Goal: Task Accomplishment & Management: Complete application form

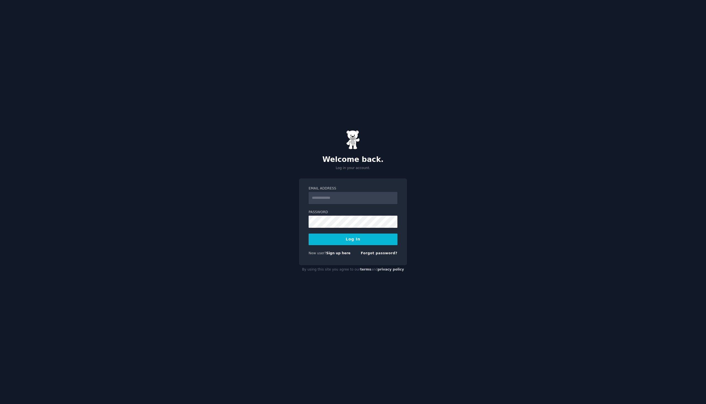
click at [327, 200] on input "Email Address" at bounding box center [353, 198] width 89 height 12
click at [304, 212] on div "Email Address Password Log In New user? Sign up here Forgot password?" at bounding box center [353, 221] width 108 height 87
click at [338, 252] on link "Sign up here" at bounding box center [338, 253] width 24 height 4
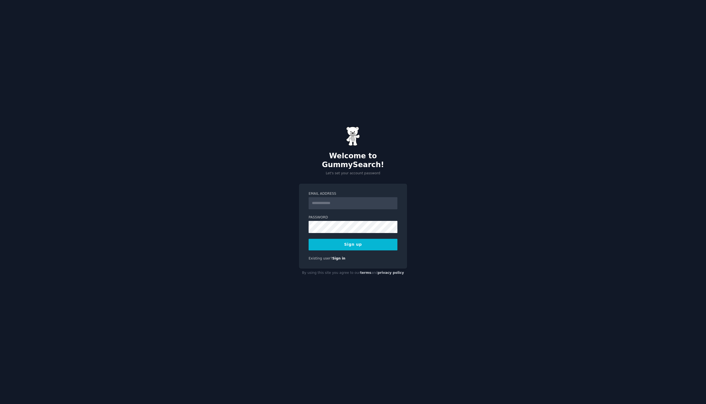
click at [338, 197] on input "Email Address" at bounding box center [353, 203] width 89 height 12
click at [320, 197] on input "Email Address" at bounding box center [353, 203] width 89 height 12
type input "**********"
click at [349, 239] on button "Sign up" at bounding box center [353, 245] width 89 height 12
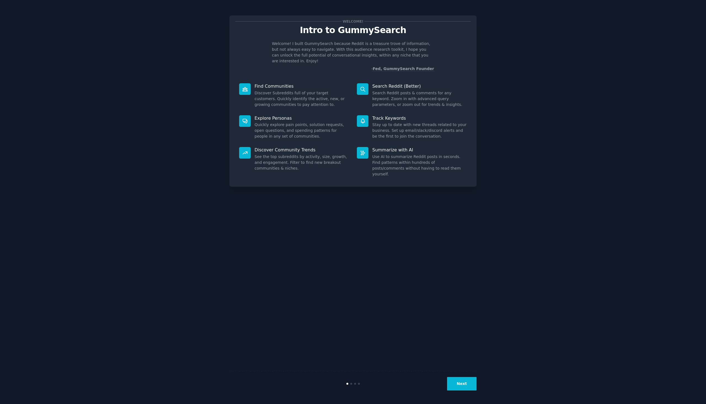
click at [465, 384] on button "Next" at bounding box center [462, 384] width 30 height 14
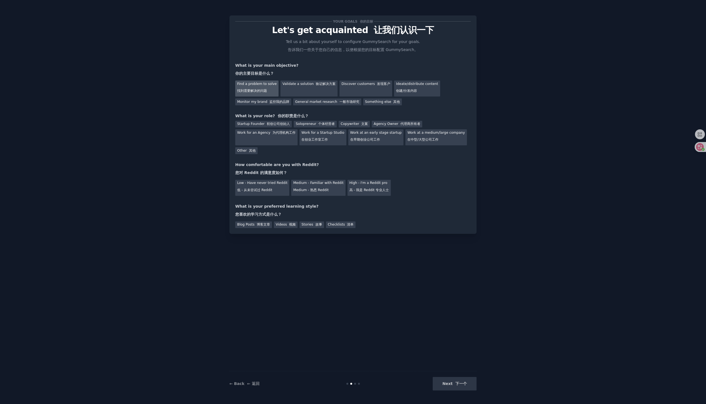
click at [257, 89] on font "找到需要解决的问题" at bounding box center [252, 91] width 30 height 4
click at [271, 124] on font "初创公司创始人" at bounding box center [278, 124] width 23 height 4
click at [265, 190] on font "低 - 从未尝试过 Reddit" at bounding box center [254, 190] width 35 height 4
click at [255, 225] on font at bounding box center [256, 225] width 2 height 4
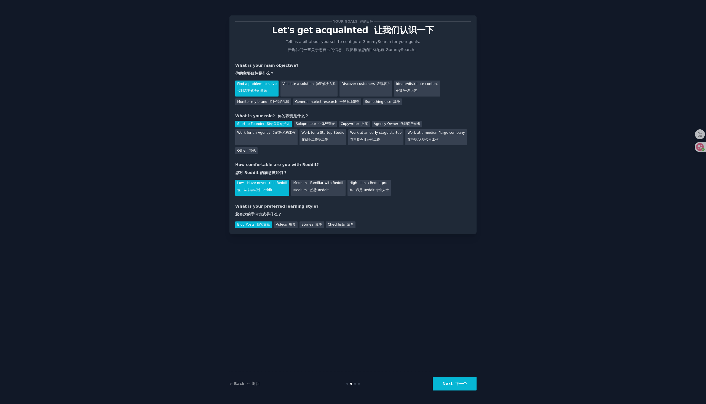
click at [458, 384] on font "下一个" at bounding box center [461, 384] width 12 height 4
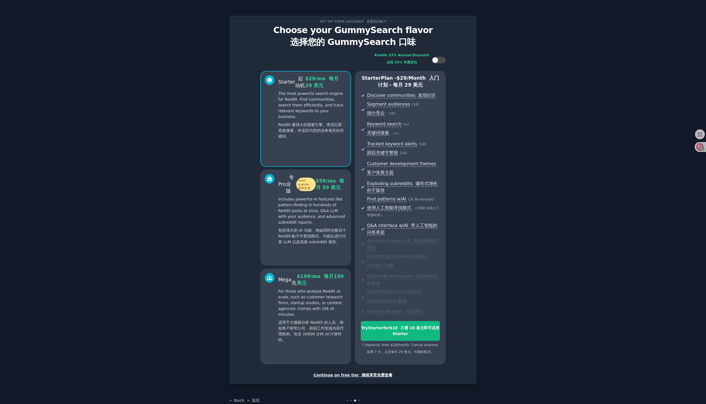
click at [351, 375] on div "Continue on free tier 继续享受免费套餐" at bounding box center [353, 375] width 236 height 6
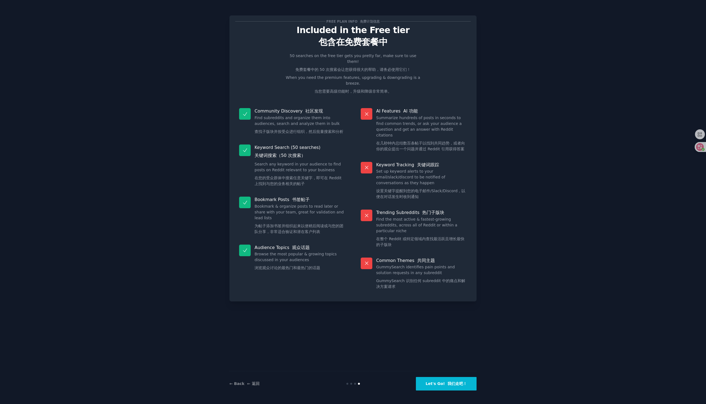
click at [449, 382] on font "我们走吧！" at bounding box center [457, 384] width 19 height 4
